Goal: Transaction & Acquisition: Subscribe to service/newsletter

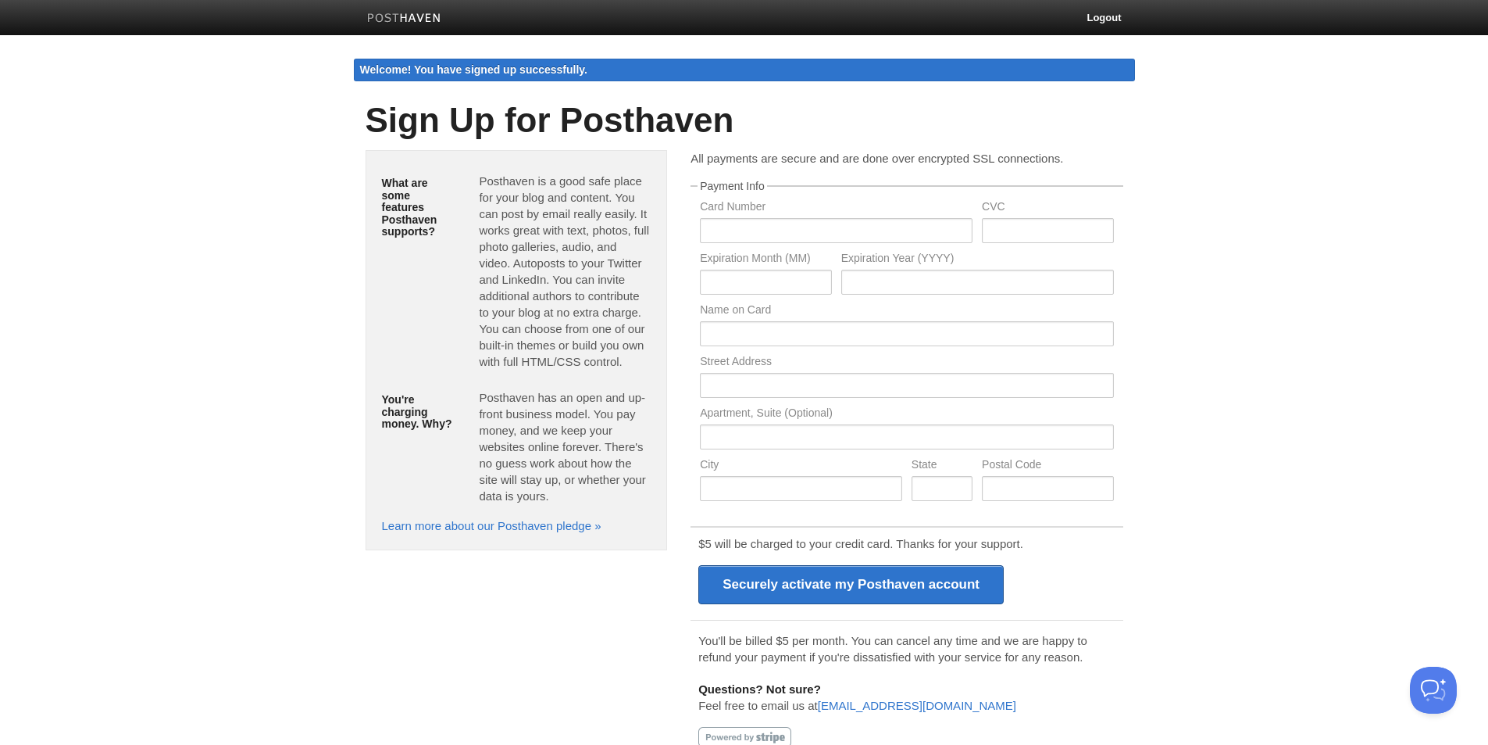
click at [609, 155] on div "What are some features Posthaven supports? Posthaven is a good safe place for y…" at bounding box center [517, 350] width 302 height 400
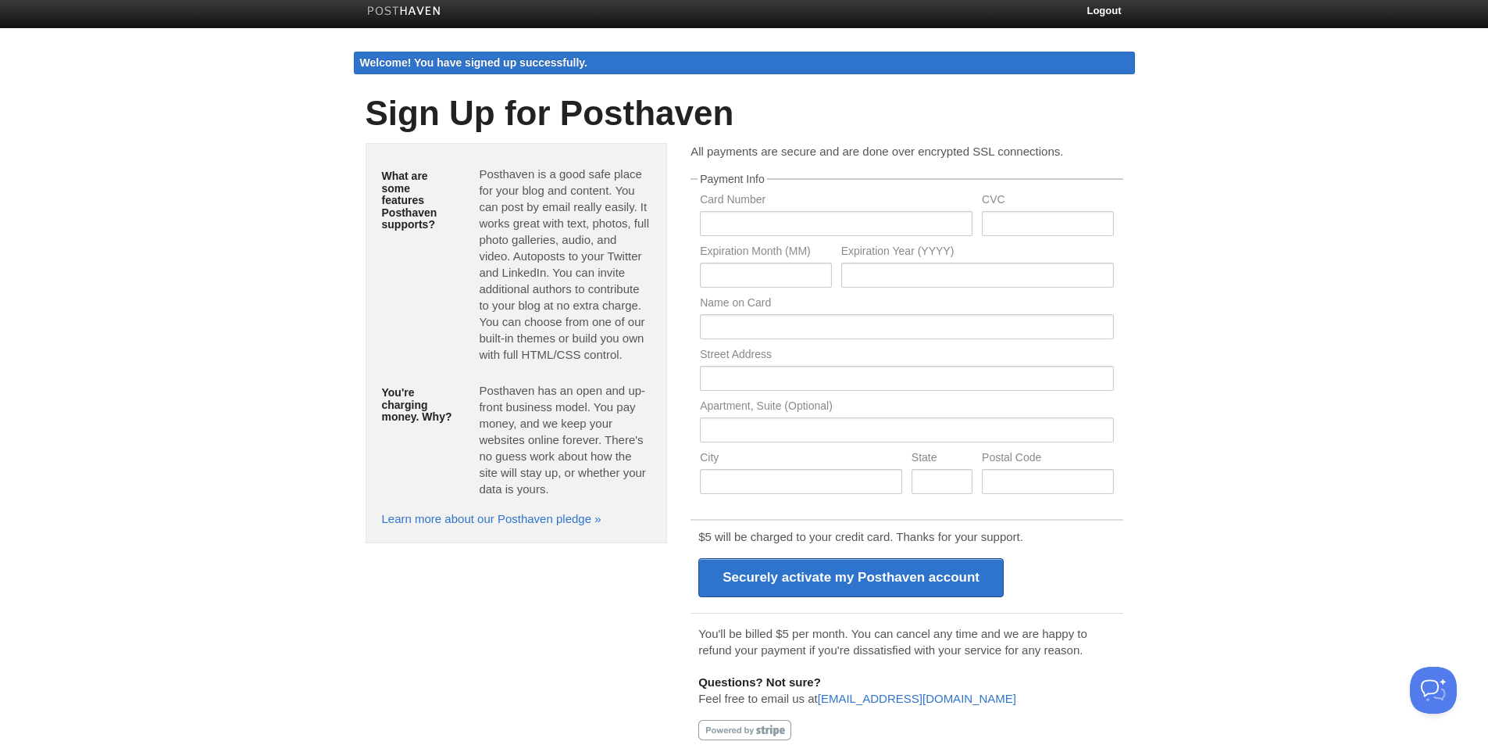
scroll to position [30, 0]
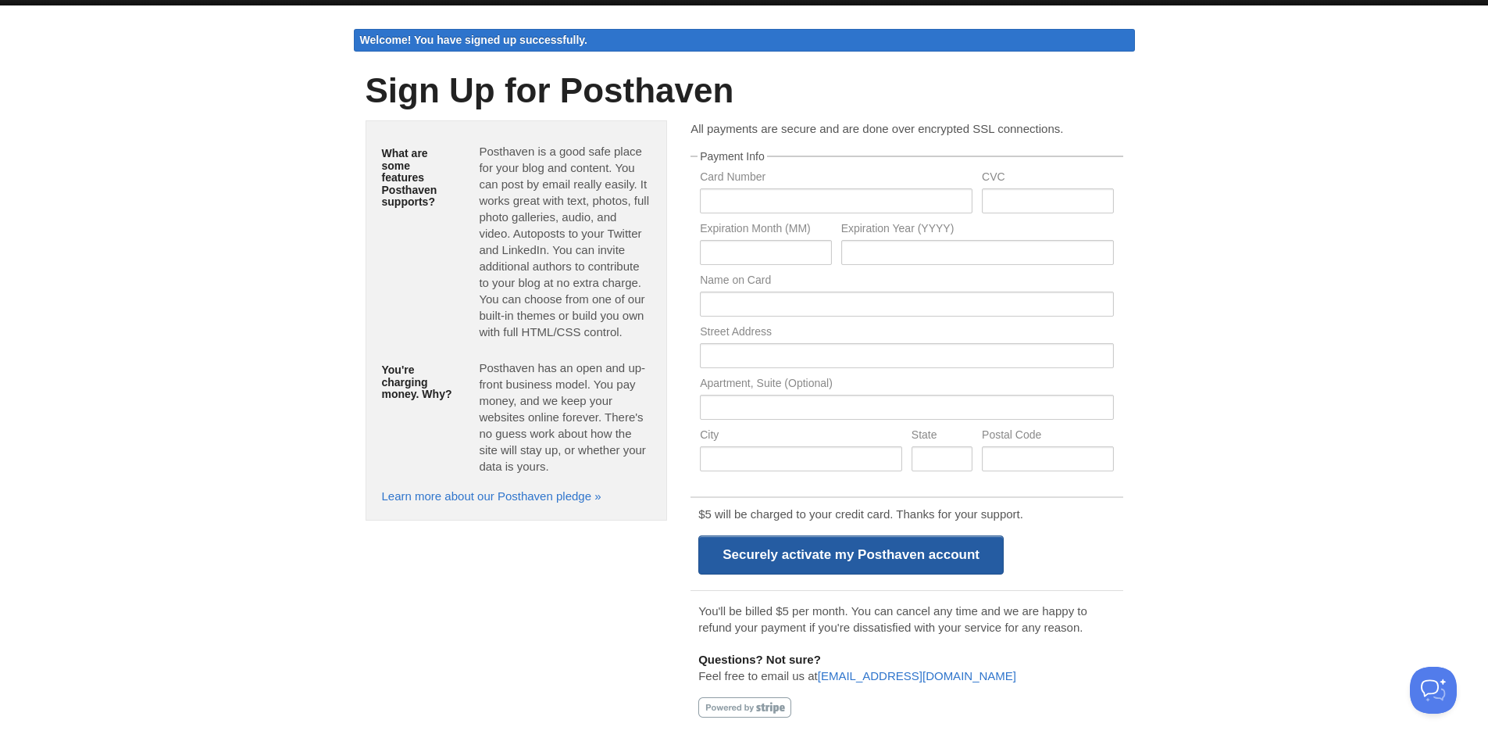
click at [900, 560] on input "Securely activate my Posthaven account" at bounding box center [850, 554] width 305 height 39
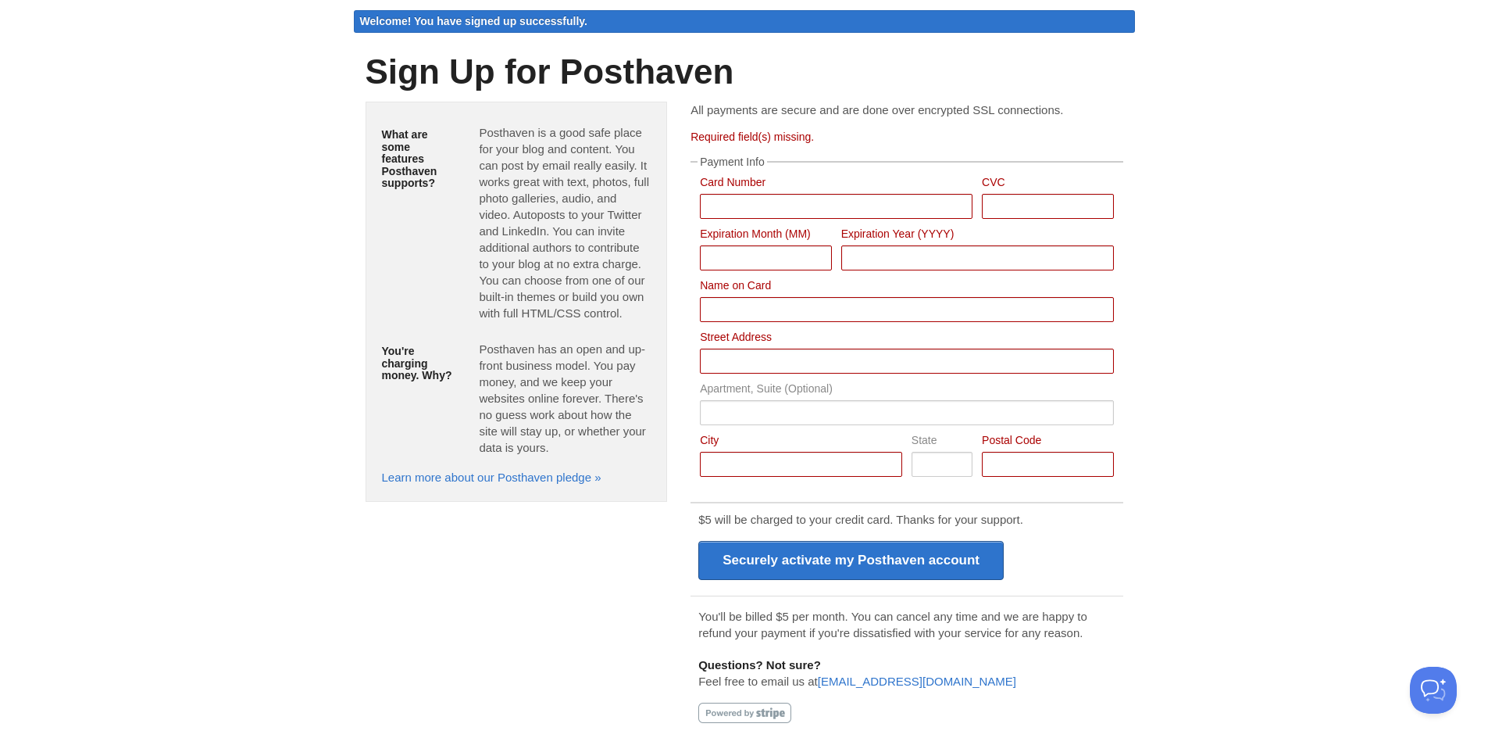
scroll to position [54, 0]
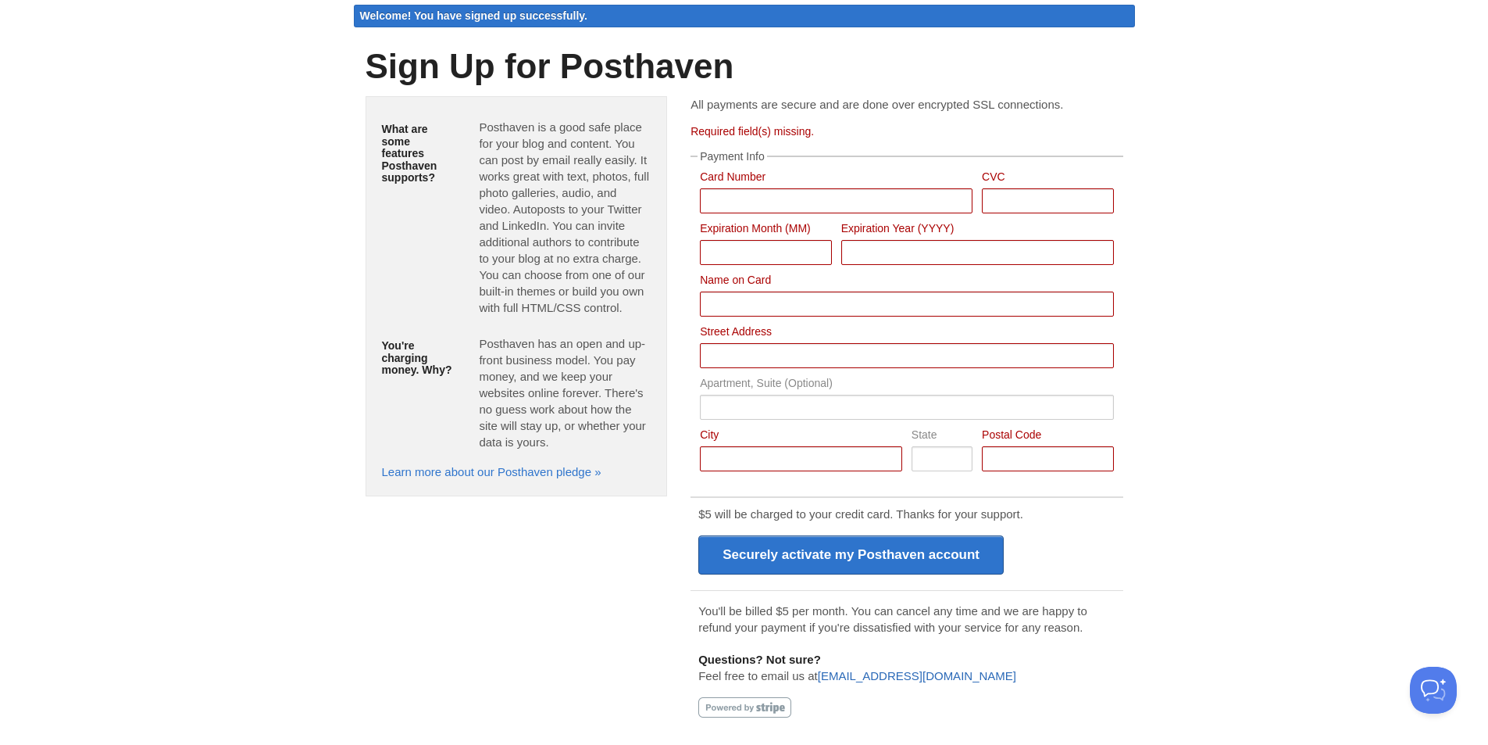
click at [843, 674] on link "[EMAIL_ADDRESS][DOMAIN_NAME]" at bounding box center [917, 675] width 198 height 13
click at [436, 476] on link "Learn more about our Posthaven pledge »" at bounding box center [492, 471] width 220 height 13
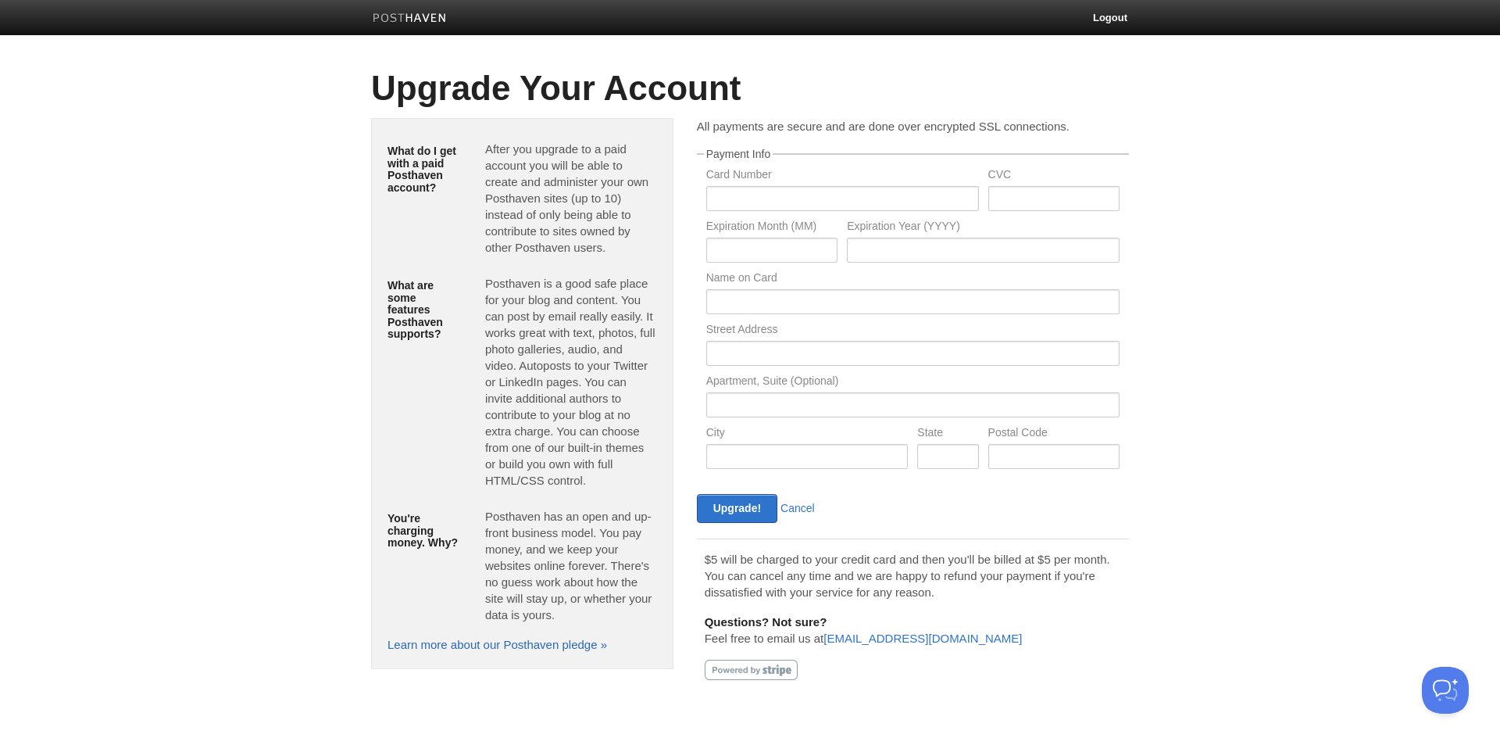
click at [473, 644] on link "Learn more about our Posthaven pledge »" at bounding box center [498, 644] width 220 height 13
